Goal: Task Accomplishment & Management: Use online tool/utility

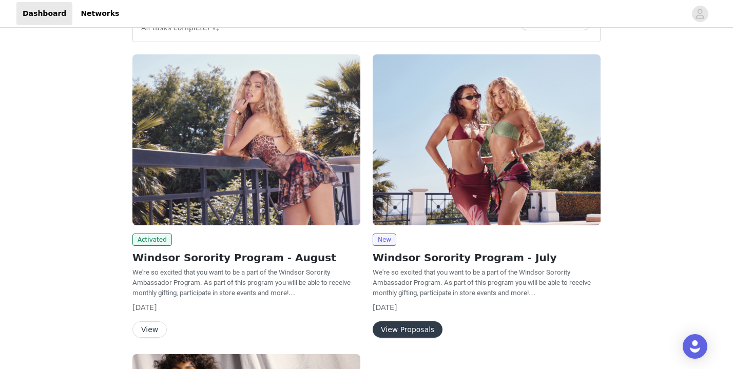
scroll to position [100, 0]
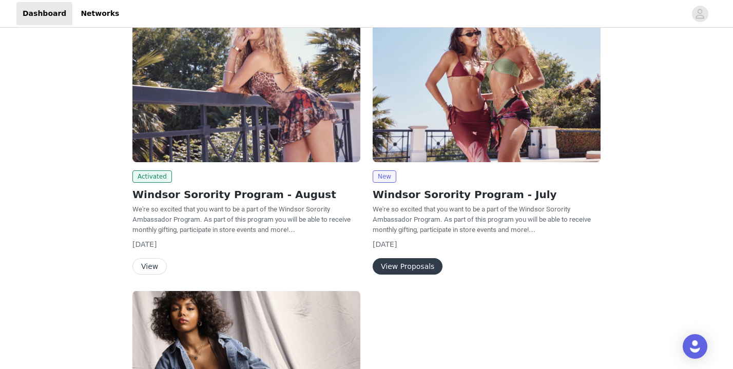
click at [229, 149] on img at bounding box center [246, 76] width 228 height 171
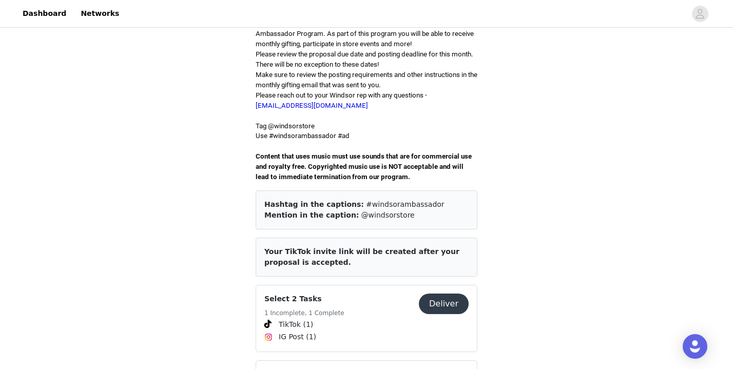
scroll to position [267, 0]
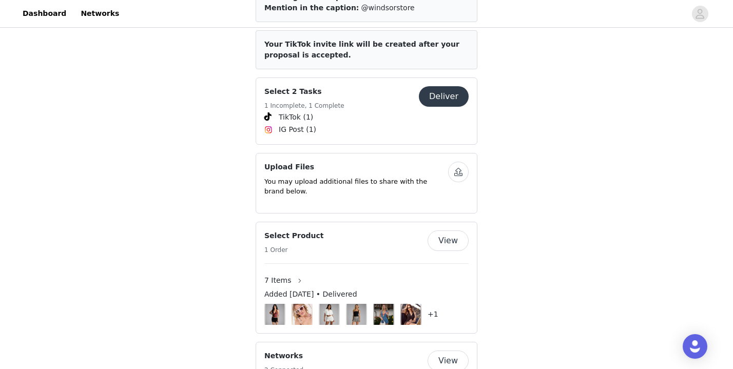
scroll to position [507, 0]
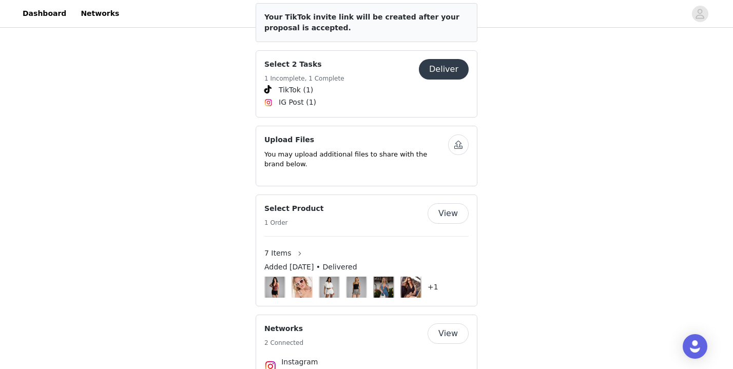
click at [442, 59] on button "Deliver" at bounding box center [444, 69] width 50 height 21
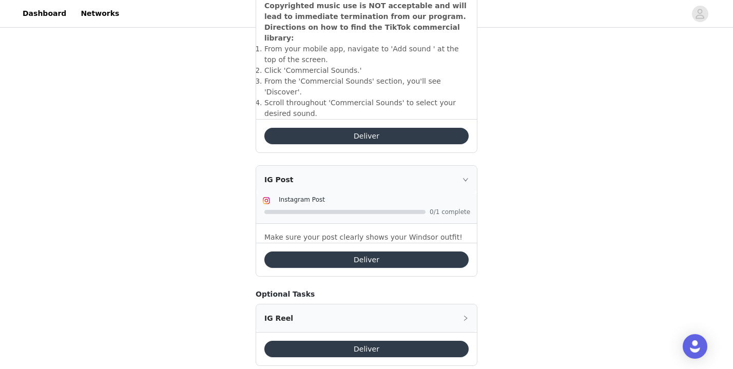
scroll to position [415, 0]
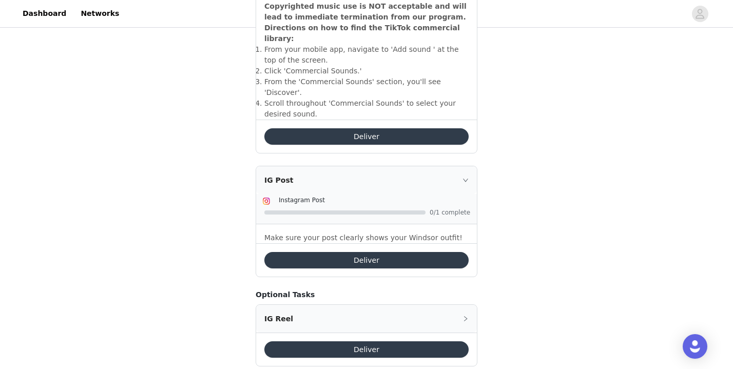
click at [380, 252] on button "Deliver" at bounding box center [366, 260] width 204 height 16
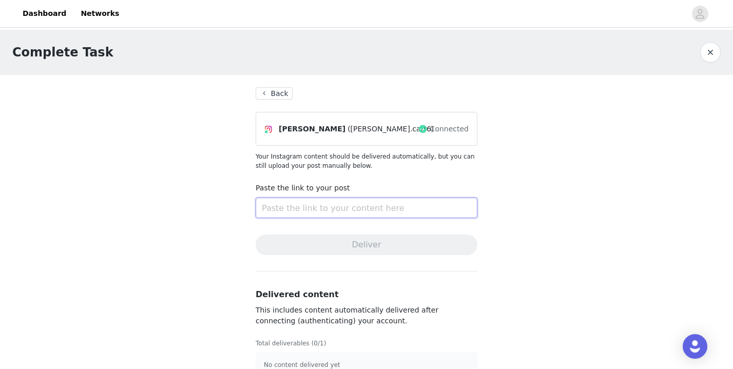
click at [397, 210] on input "text" at bounding box center [367, 208] width 222 height 21
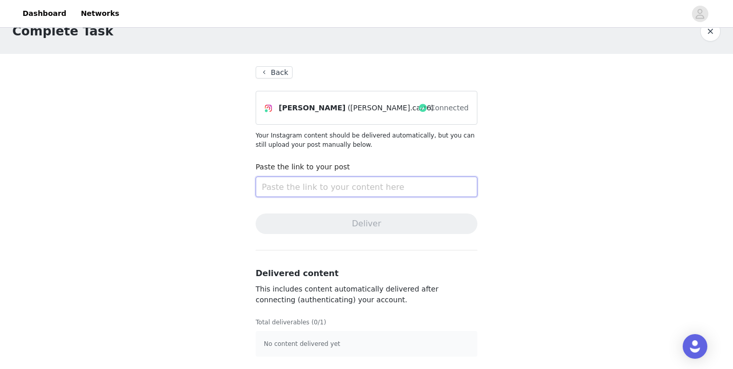
scroll to position [21, 0]
click at [304, 107] on span "Mallory" at bounding box center [312, 108] width 67 height 11
click at [286, 109] on span "Mallory" at bounding box center [312, 108] width 67 height 11
click at [271, 109] on img at bounding box center [268, 108] width 8 height 8
click at [270, 108] on img at bounding box center [268, 108] width 8 height 8
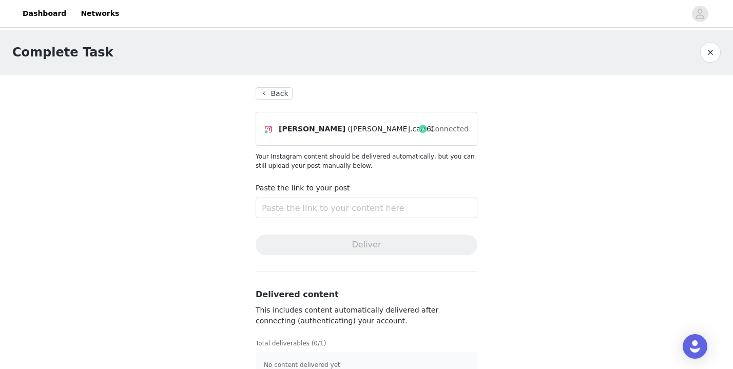
scroll to position [0, 0]
click at [277, 93] on button "Back" at bounding box center [274, 93] width 37 height 12
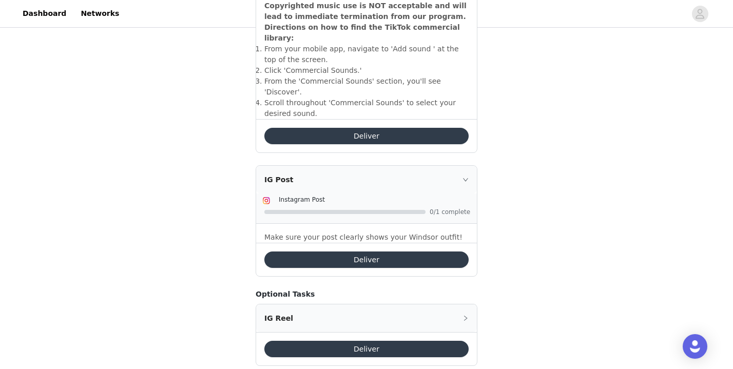
scroll to position [415, 0]
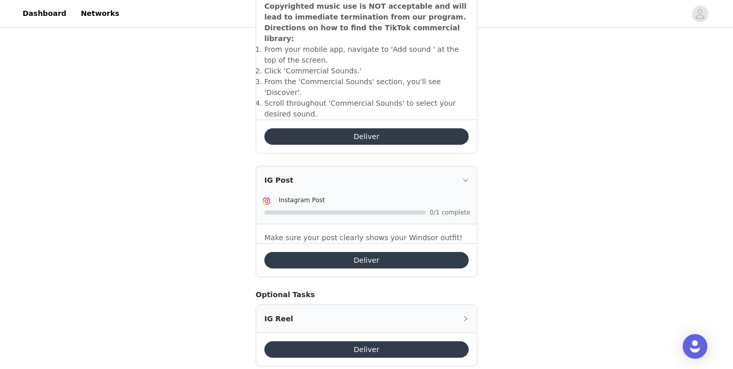
click at [332, 166] on div "IG Post" at bounding box center [366, 180] width 221 height 28
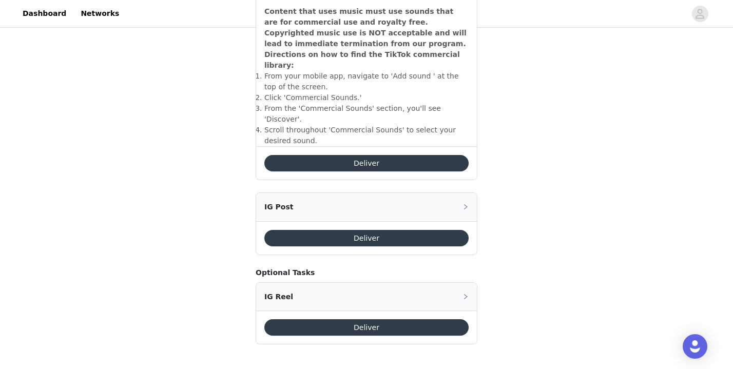
scroll to position [365, 0]
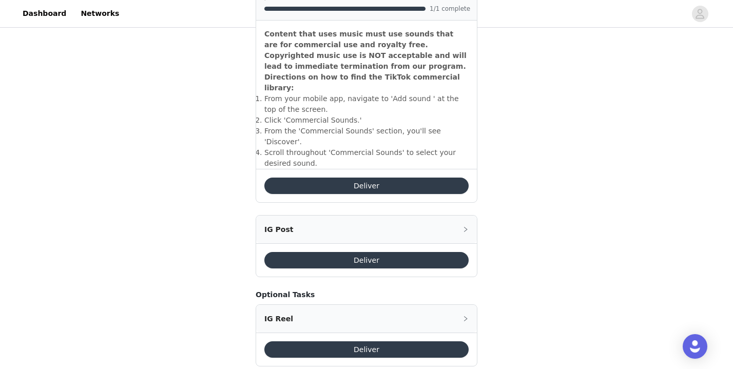
click at [369, 216] on div "IG Post" at bounding box center [366, 230] width 221 height 28
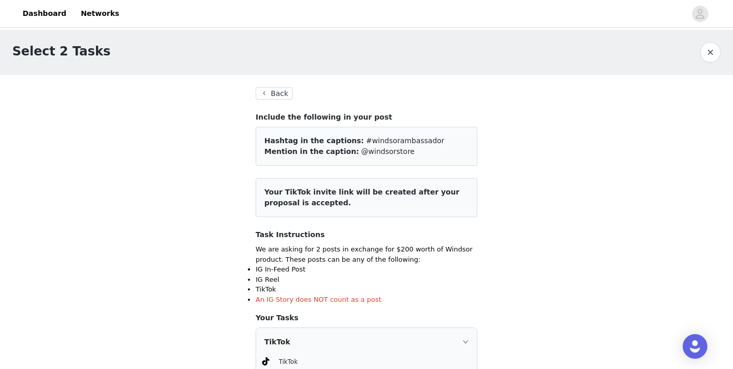
scroll to position [11, 0]
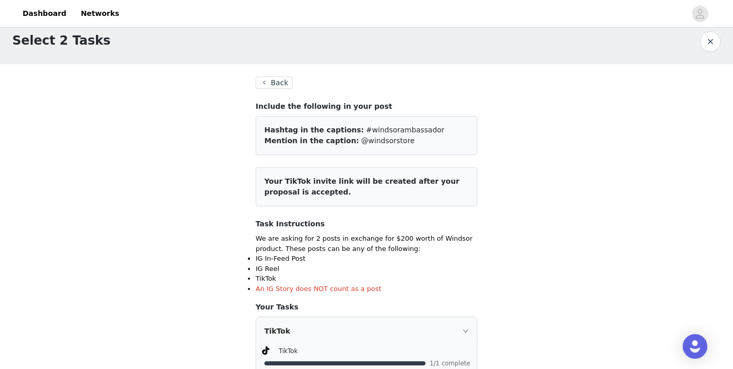
click at [277, 82] on button "Back" at bounding box center [274, 82] width 37 height 12
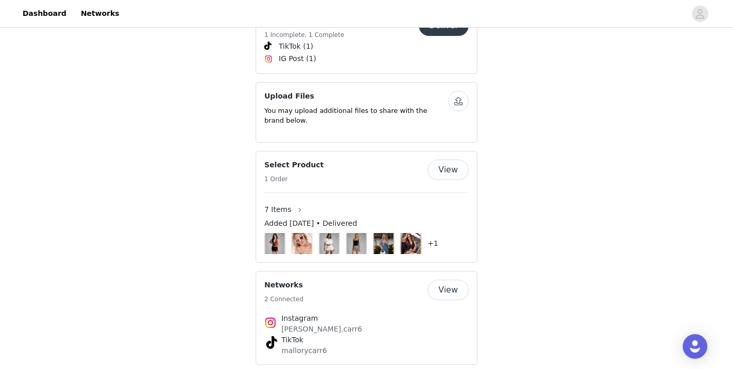
scroll to position [550, 0]
click at [297, 314] on h4 "Instagram" at bounding box center [366, 319] width 170 height 11
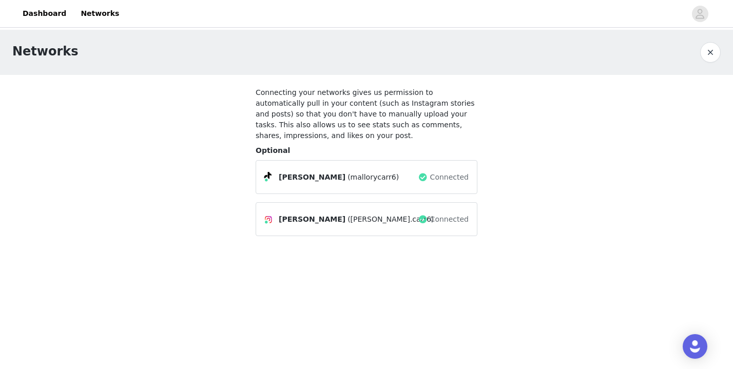
click at [287, 213] on div "Mallory (mallory.carr6)" at bounding box center [357, 219] width 157 height 12
click at [287, 219] on span "Mallory" at bounding box center [312, 219] width 67 height 11
click at [269, 219] on img at bounding box center [268, 220] width 8 height 8
click at [347, 224] on span "(mallory.carr6)" at bounding box center [390, 219] width 86 height 11
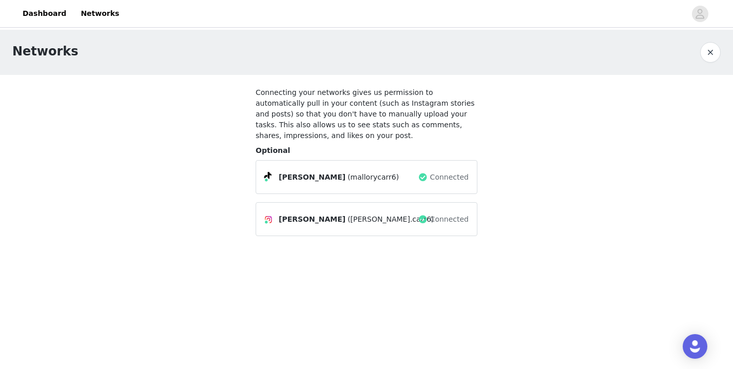
click at [347, 224] on span "(mallory.carr6)" at bounding box center [390, 219] width 86 height 11
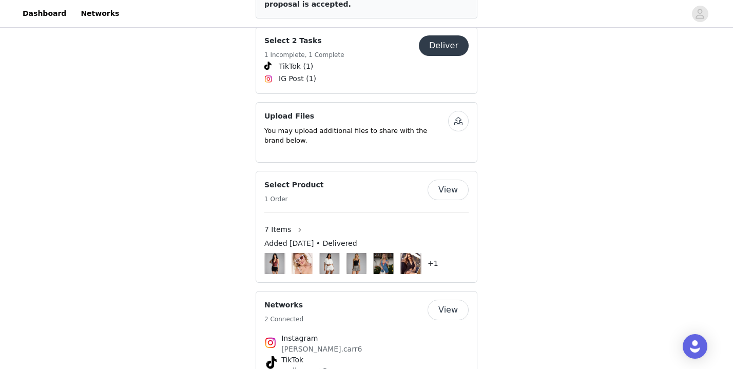
scroll to position [546, 0]
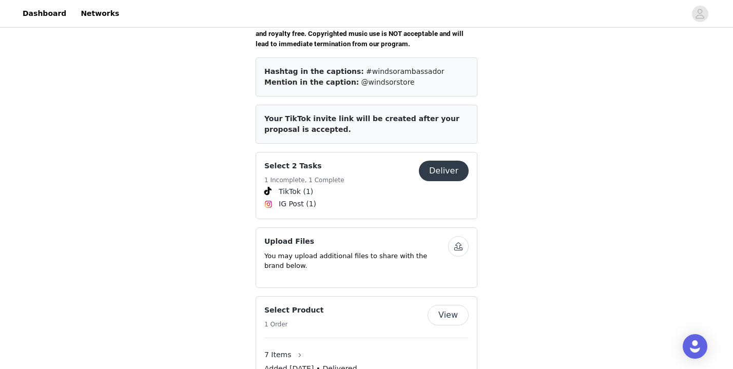
scroll to position [403, 0]
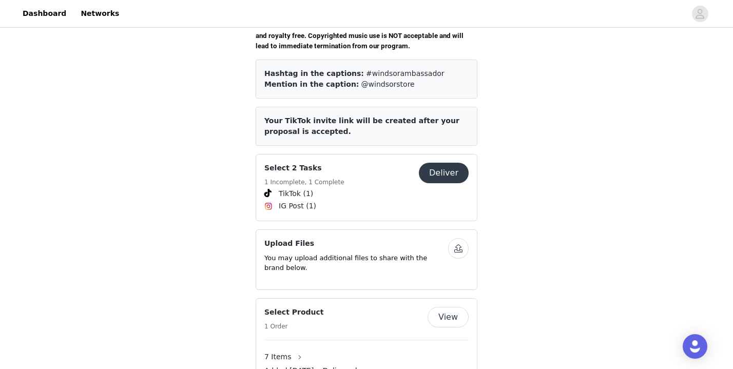
click at [442, 165] on button "Deliver" at bounding box center [444, 173] width 50 height 21
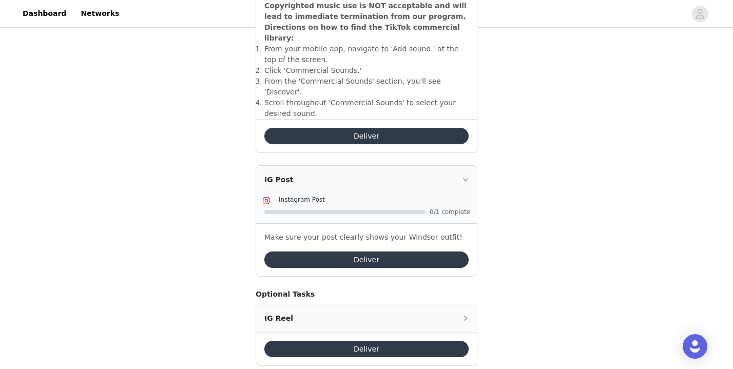
scroll to position [415, 0]
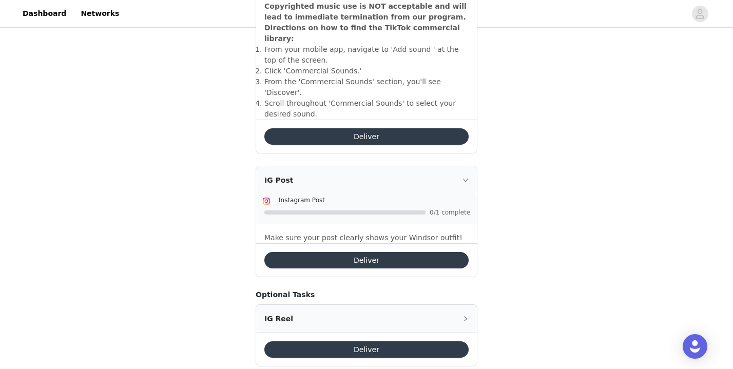
click at [404, 252] on button "Deliver" at bounding box center [366, 260] width 204 height 16
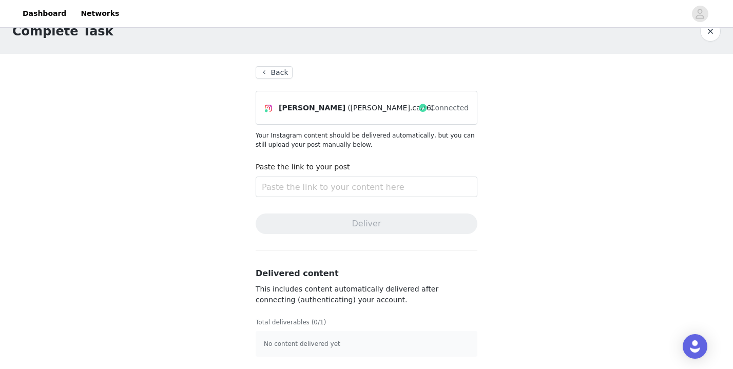
scroll to position [21, 0]
click at [334, 189] on input "text" at bounding box center [367, 187] width 222 height 21
paste input "https://www.instagram.com/p/DN_4FjtDpyE/?utm_source=qr"
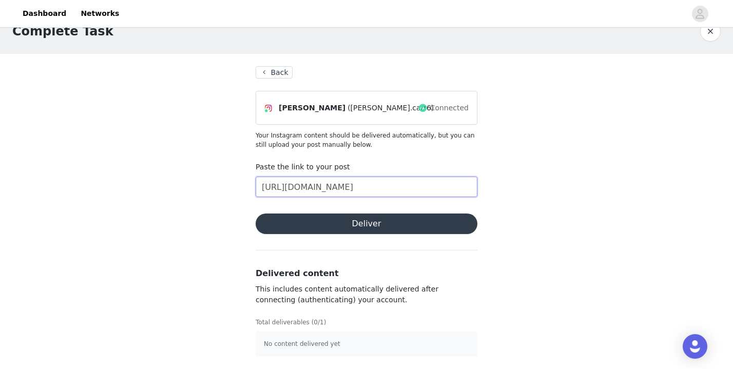
type input "https://www.instagram.com/p/DN_4FjtDpyE/?utm_source=qr"
click at [356, 220] on button "Deliver" at bounding box center [367, 223] width 222 height 21
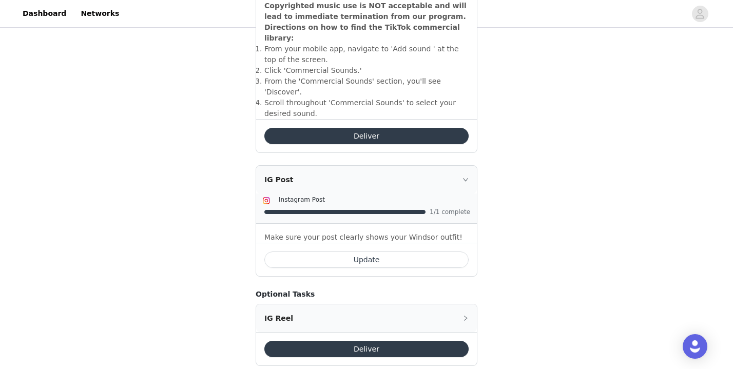
scroll to position [415, 0]
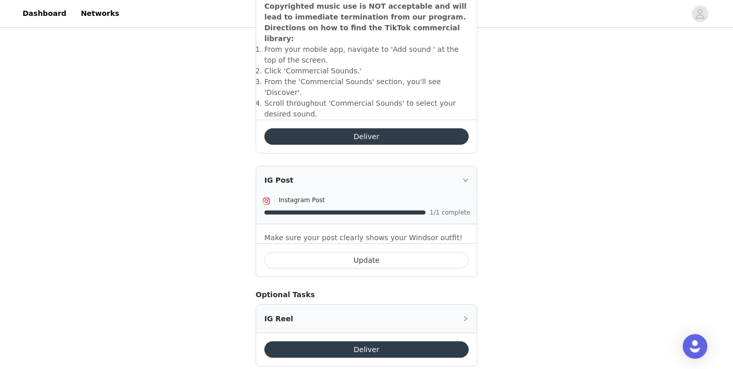
click at [425, 252] on button "Update" at bounding box center [366, 260] width 204 height 16
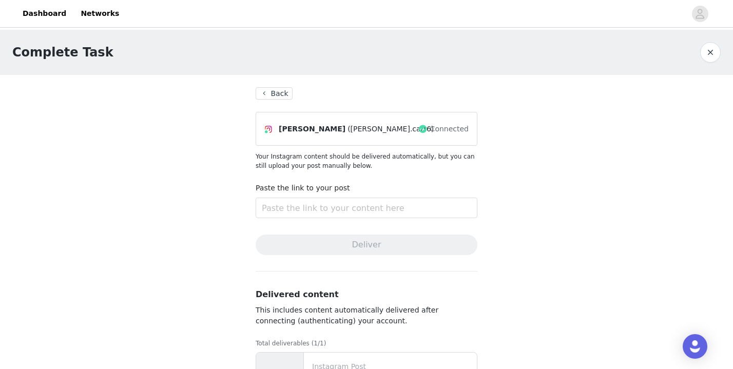
click at [712, 54] on button "button" at bounding box center [710, 52] width 21 height 21
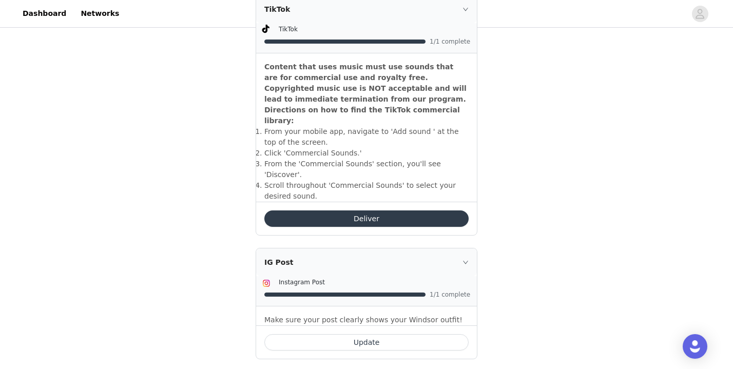
scroll to position [330, 0]
